Goal: Information Seeking & Learning: Learn about a topic

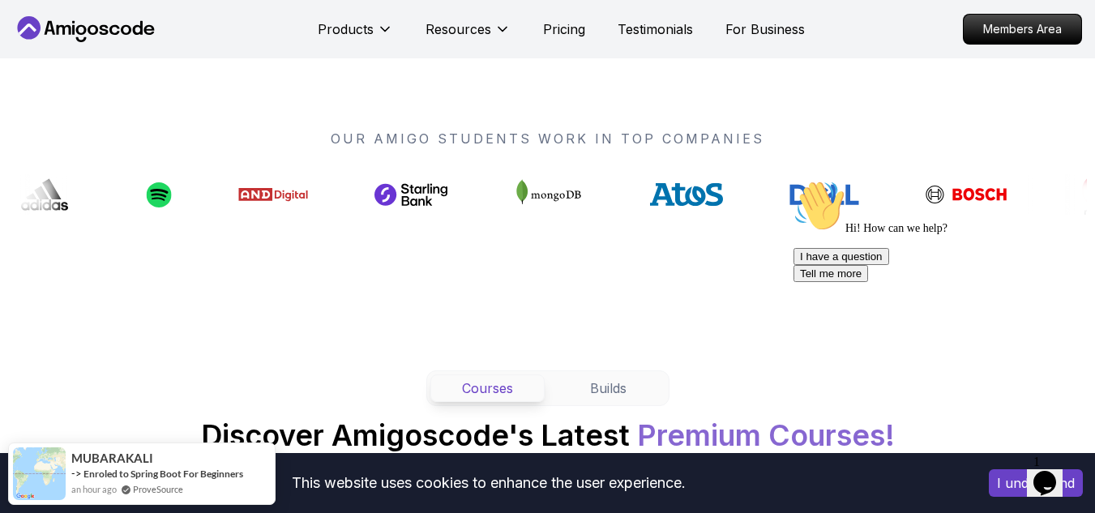
scroll to position [1540, 0]
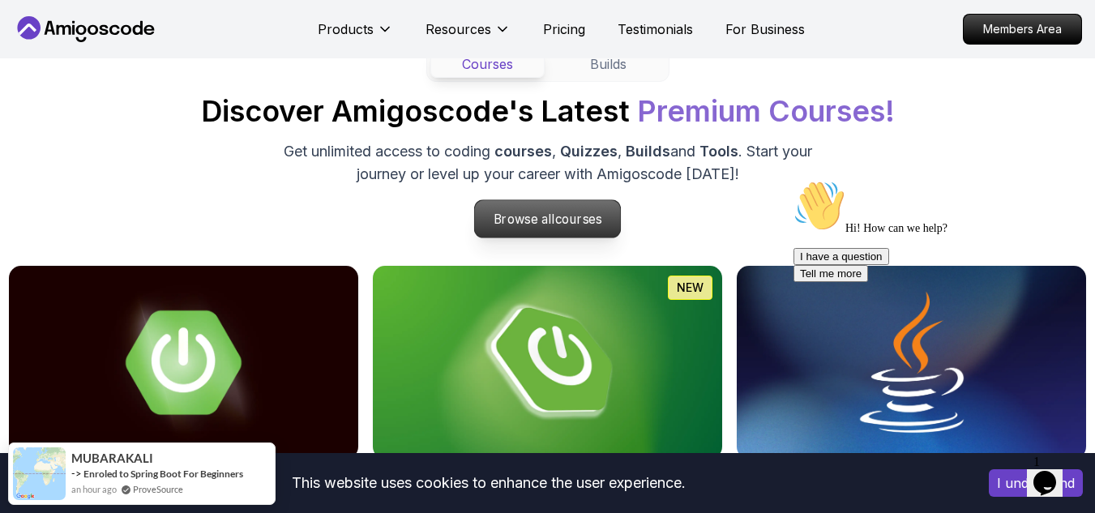
click at [569, 216] on span "courses" at bounding box center [578, 219] width 47 height 15
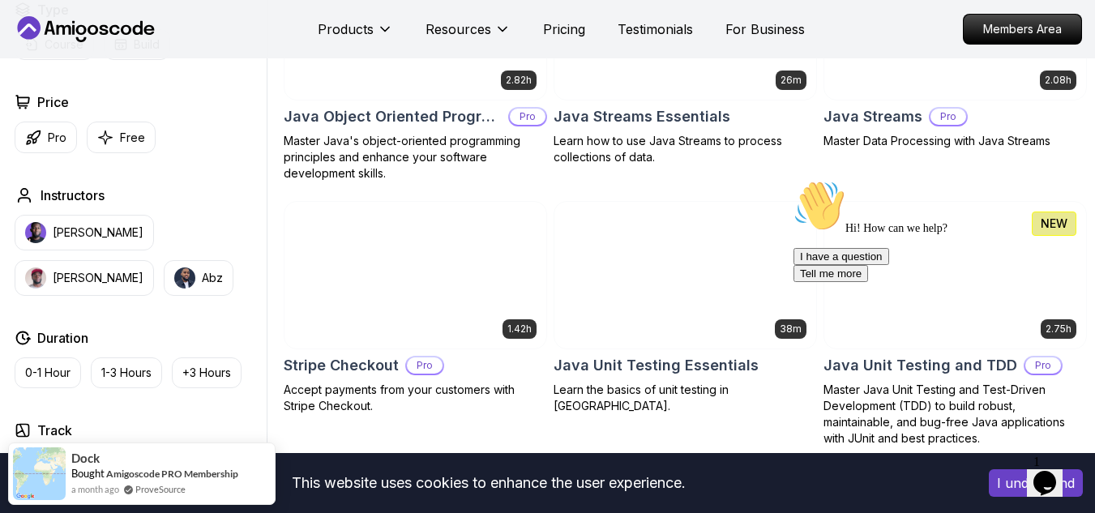
scroll to position [2541, 0]
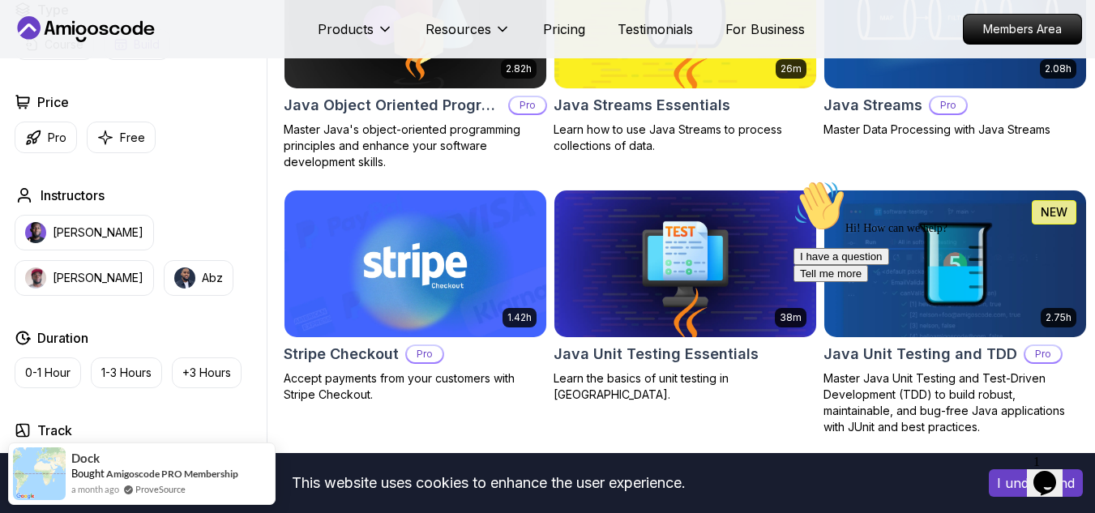
click at [117, 139] on button "Free" at bounding box center [121, 138] width 69 height 32
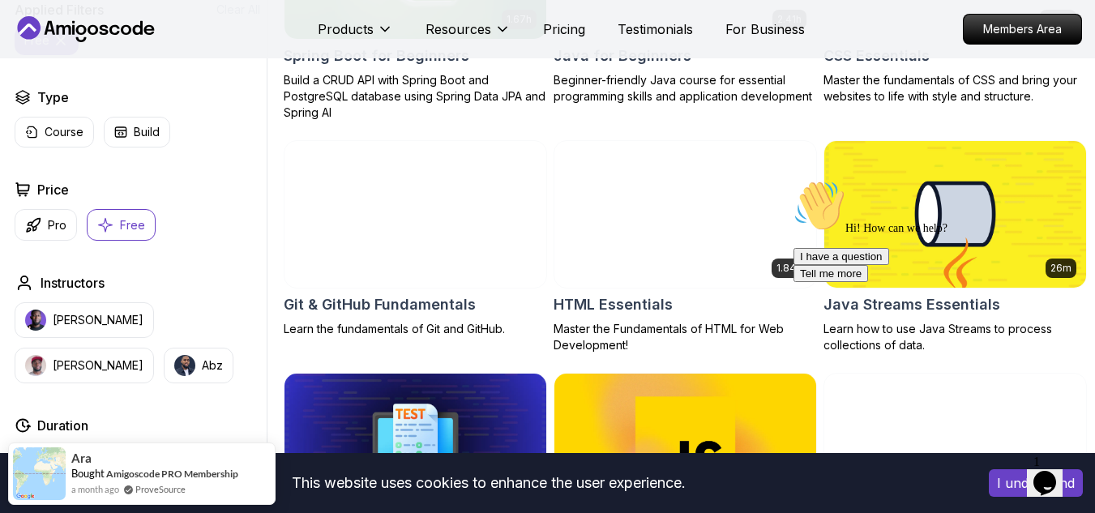
scroll to position [616, 0]
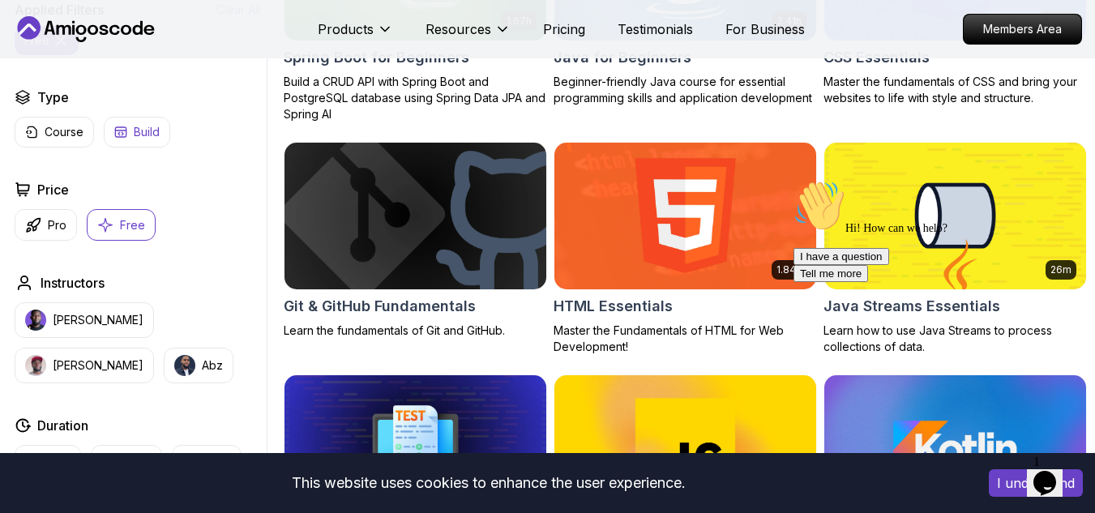
click at [112, 132] on button "Build" at bounding box center [137, 132] width 66 height 31
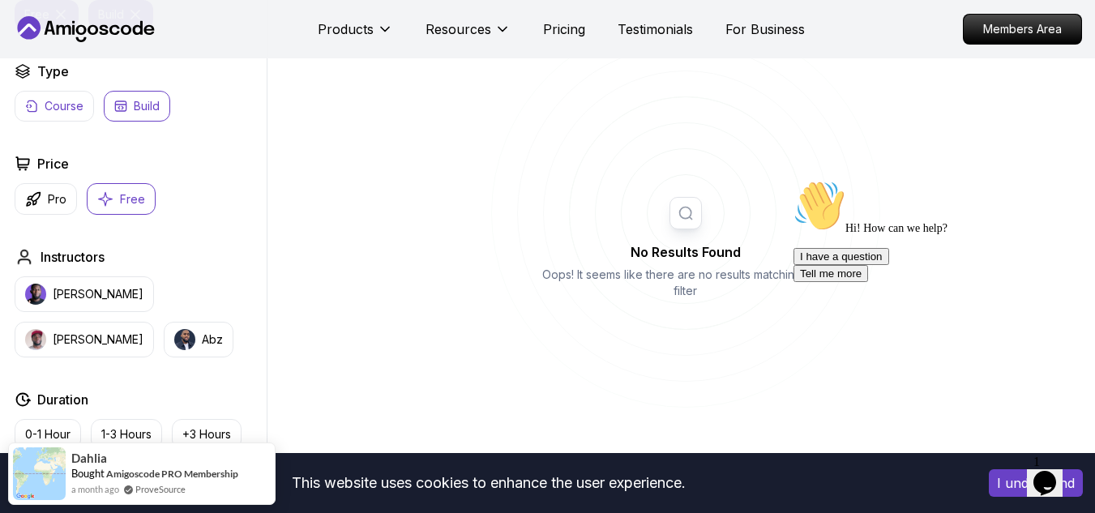
click at [62, 114] on p "Course" at bounding box center [64, 106] width 39 height 16
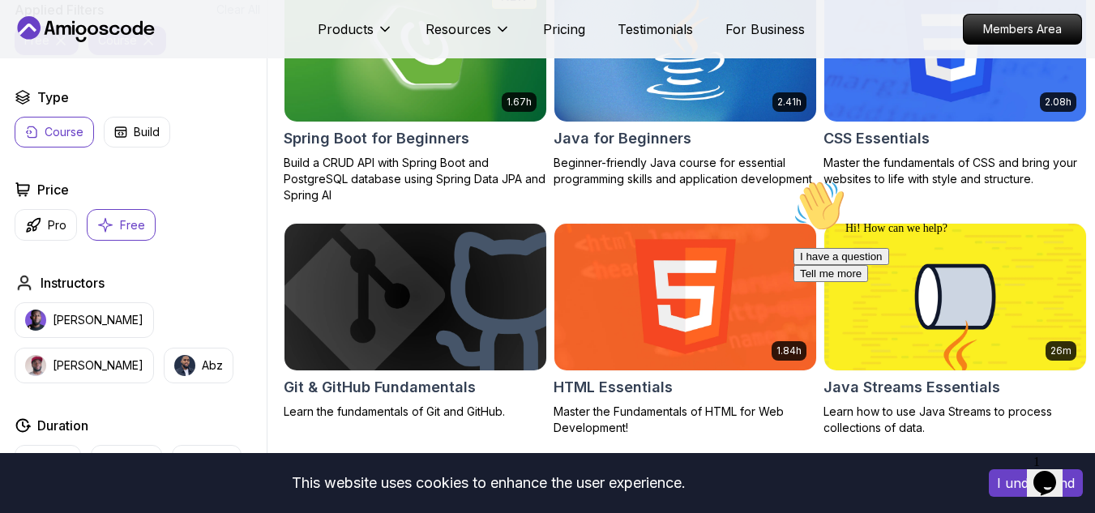
scroll to position [454, 0]
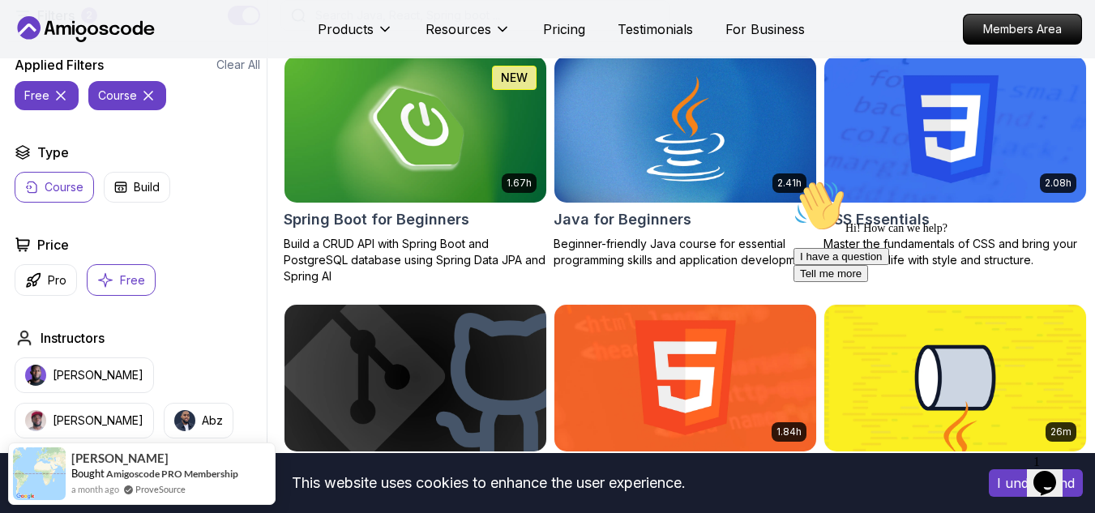
click at [147, 104] on icon at bounding box center [148, 96] width 16 height 16
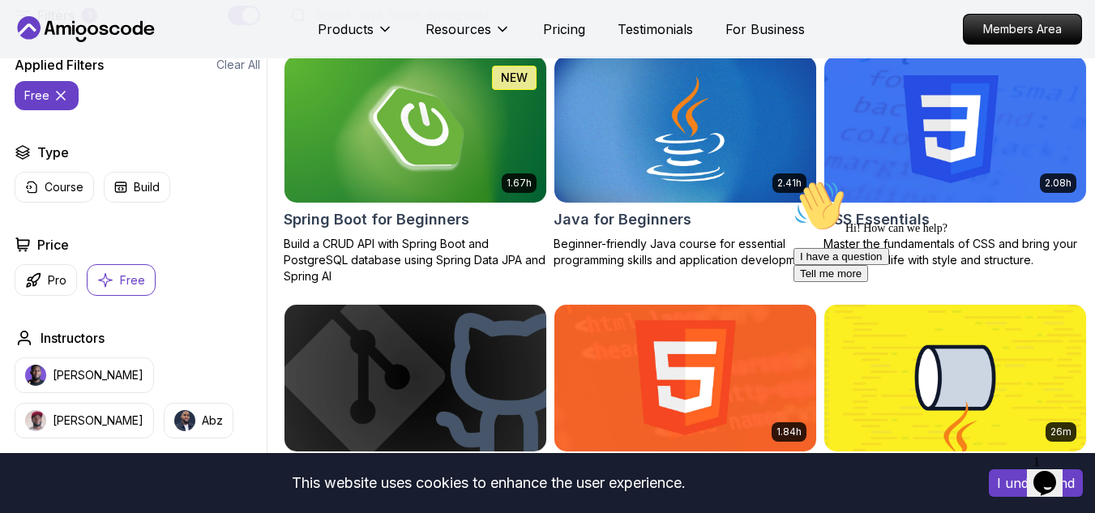
click at [53, 104] on icon at bounding box center [61, 96] width 16 height 16
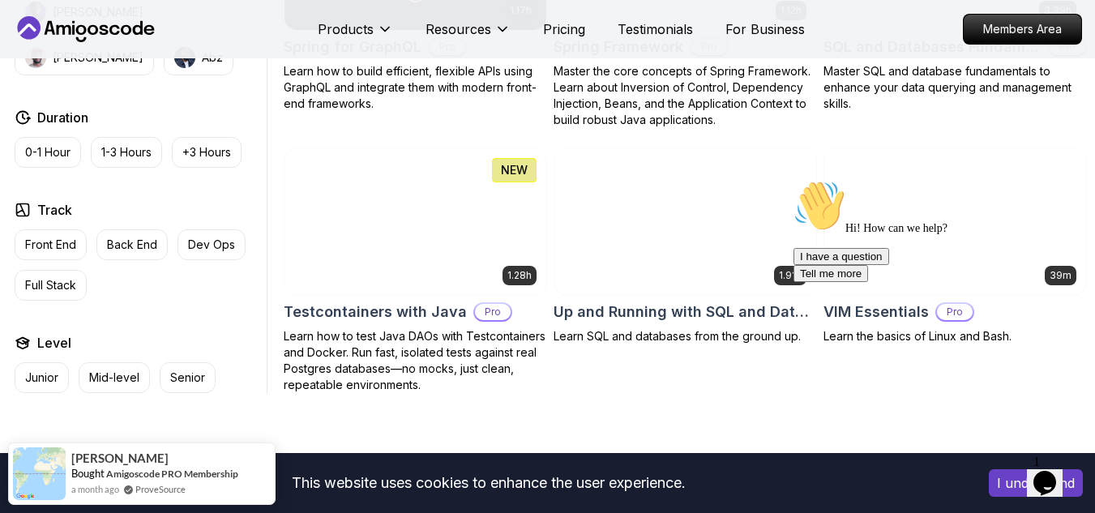
scroll to position [4105, 0]
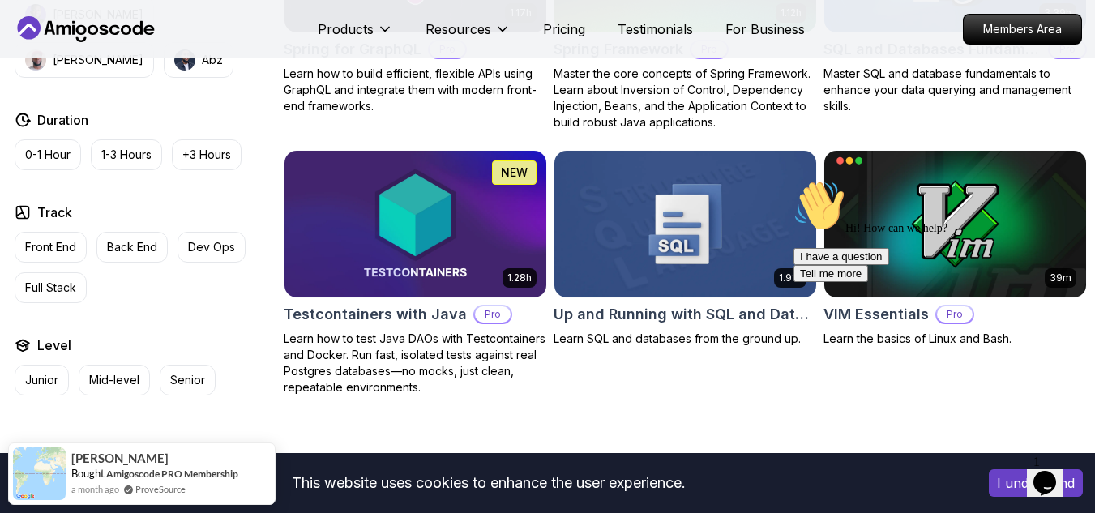
click at [793, 180] on icon "Chat attention grabber" at bounding box center [793, 180] width 0 height 0
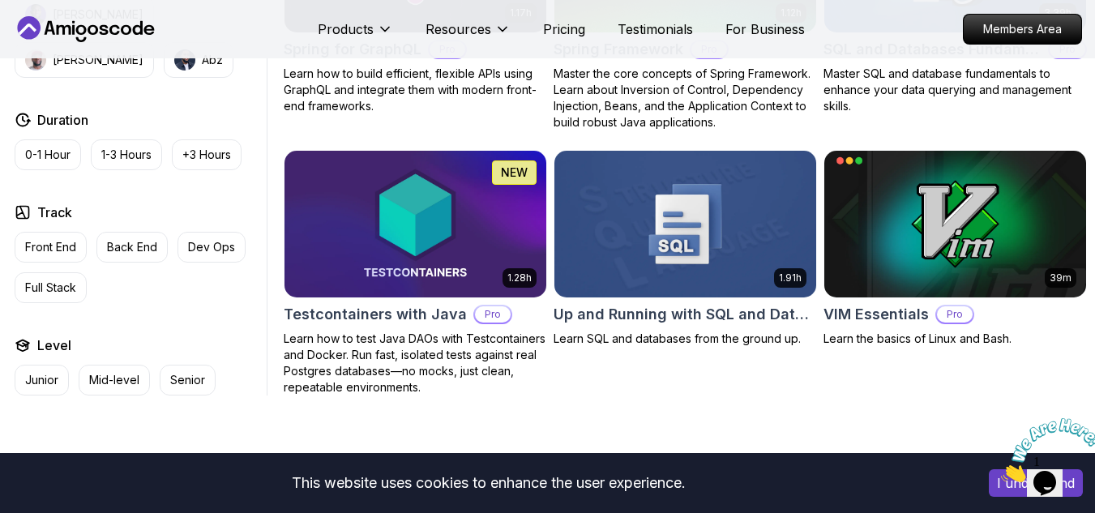
click at [1001, 471] on icon "Close" at bounding box center [1001, 478] width 0 height 14
click at [1056, 471] on icon "$i18n('chat', 'chat_widget')" at bounding box center [1044, 483] width 23 height 24
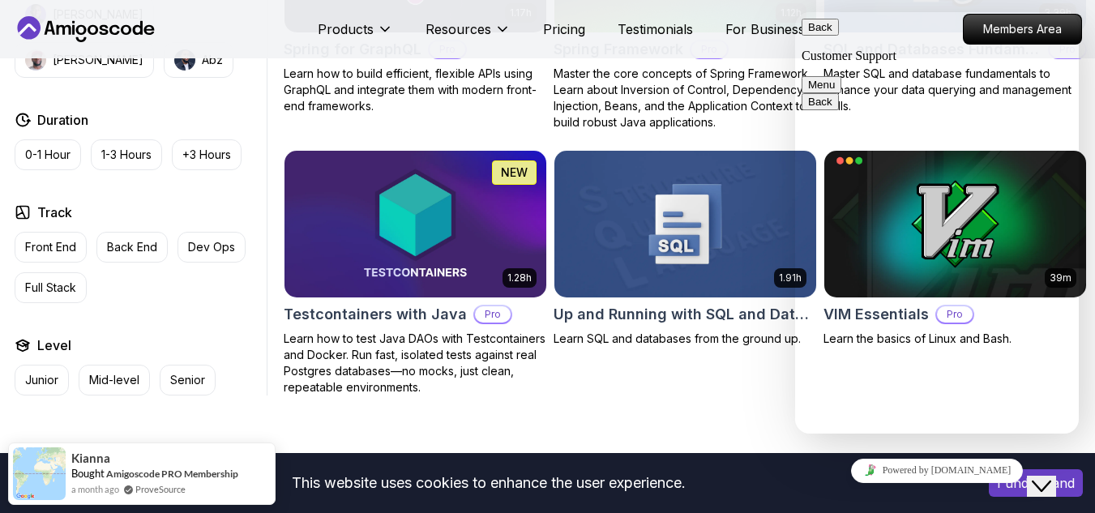
click at [818, 33] on button "Back" at bounding box center [820, 27] width 37 height 17
click at [1051, 477] on icon "Close Chat This icon closes the chat window." at bounding box center [1041, 486] width 19 height 19
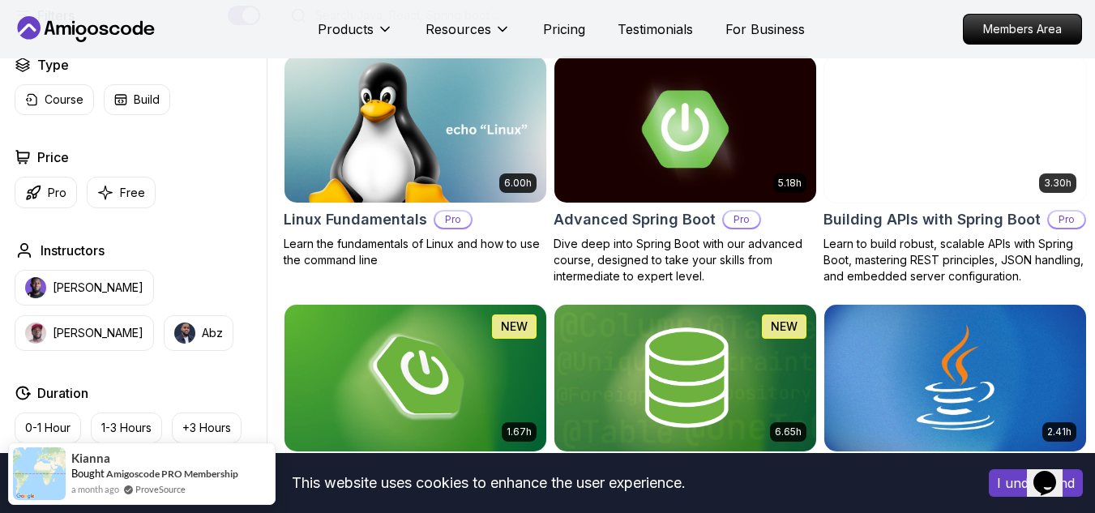
scroll to position [0, 0]
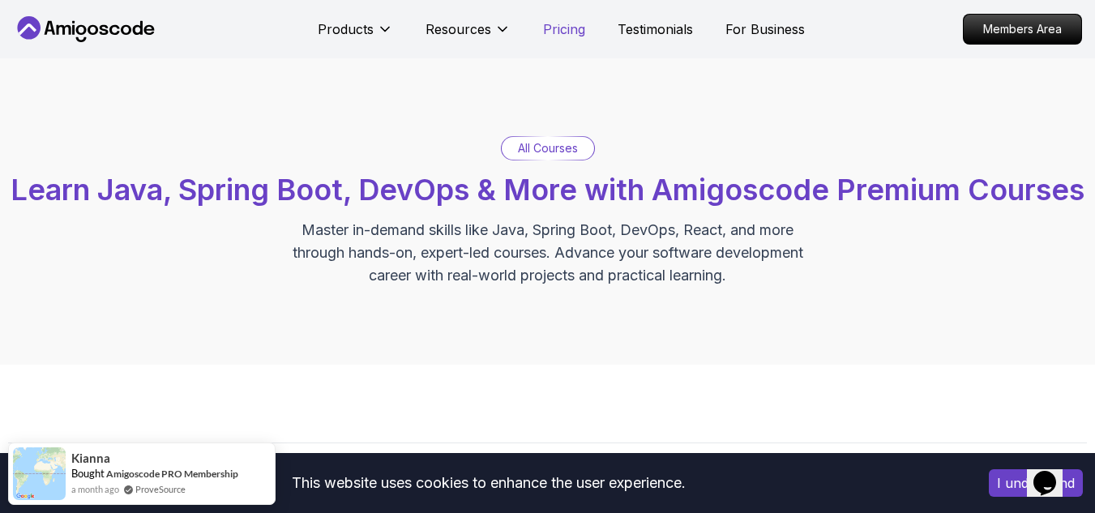
click at [568, 24] on p "Pricing" at bounding box center [564, 28] width 42 height 19
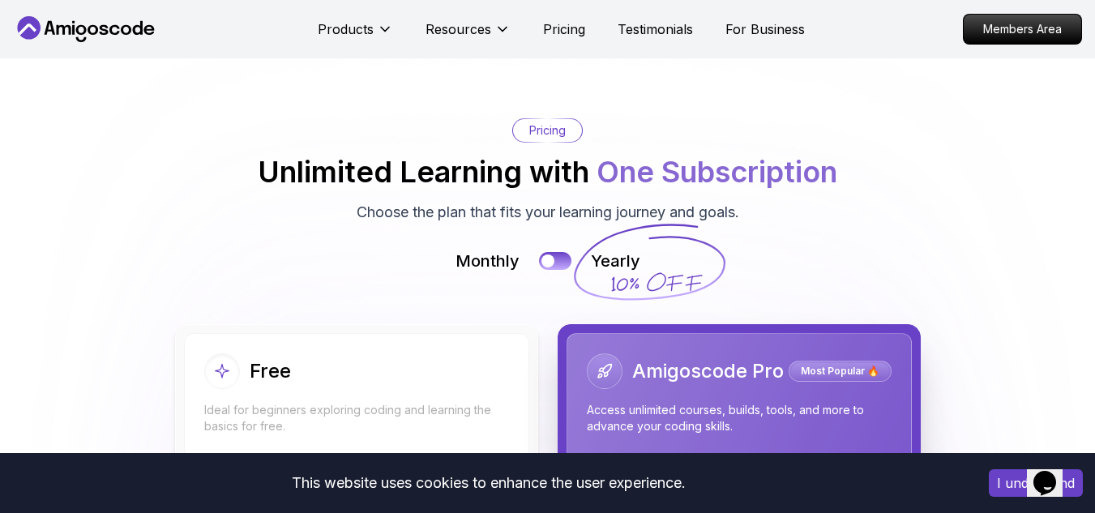
scroll to position [3687, 0]
